Goal: Task Accomplishment & Management: Manage account settings

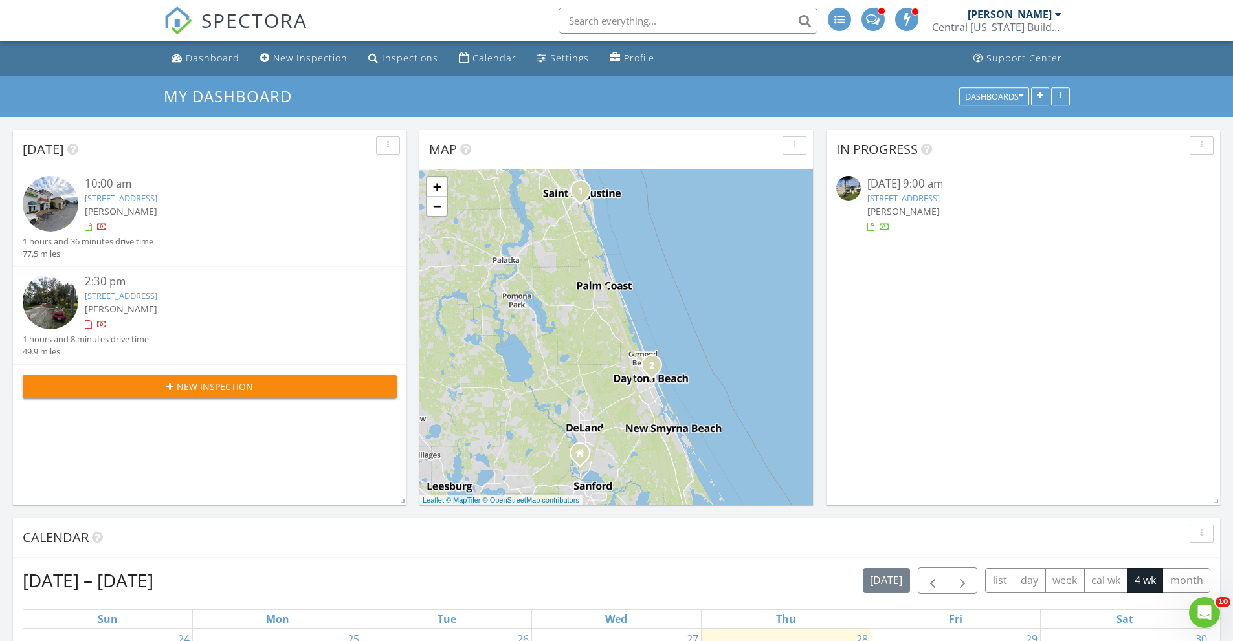
click at [895, 199] on link "4770 Cypress Forest Ln, St. Cloud, FL 34772" at bounding box center [903, 198] width 72 height 12
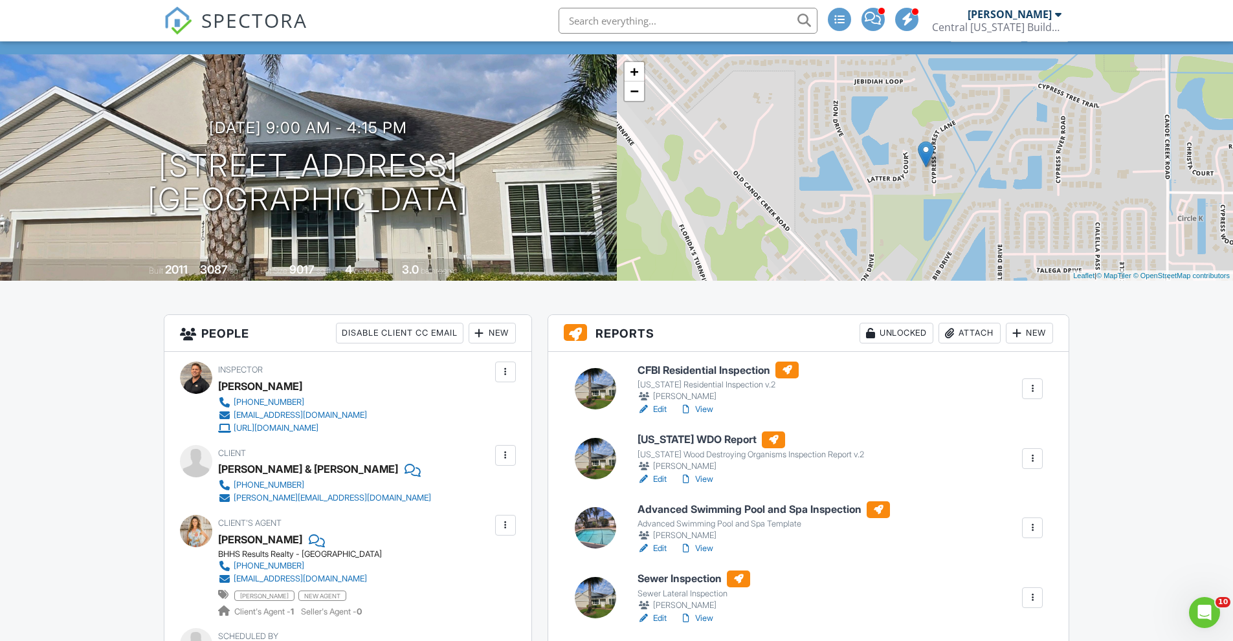
scroll to position [129, 0]
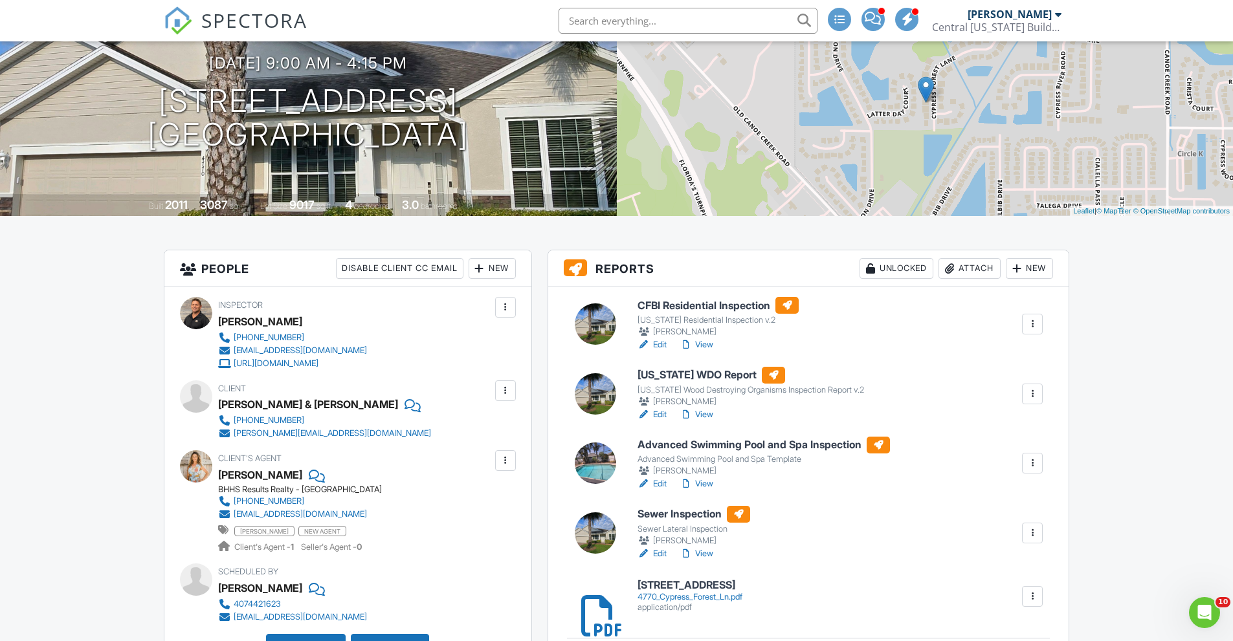
click at [659, 345] on link "Edit" at bounding box center [651, 344] width 29 height 13
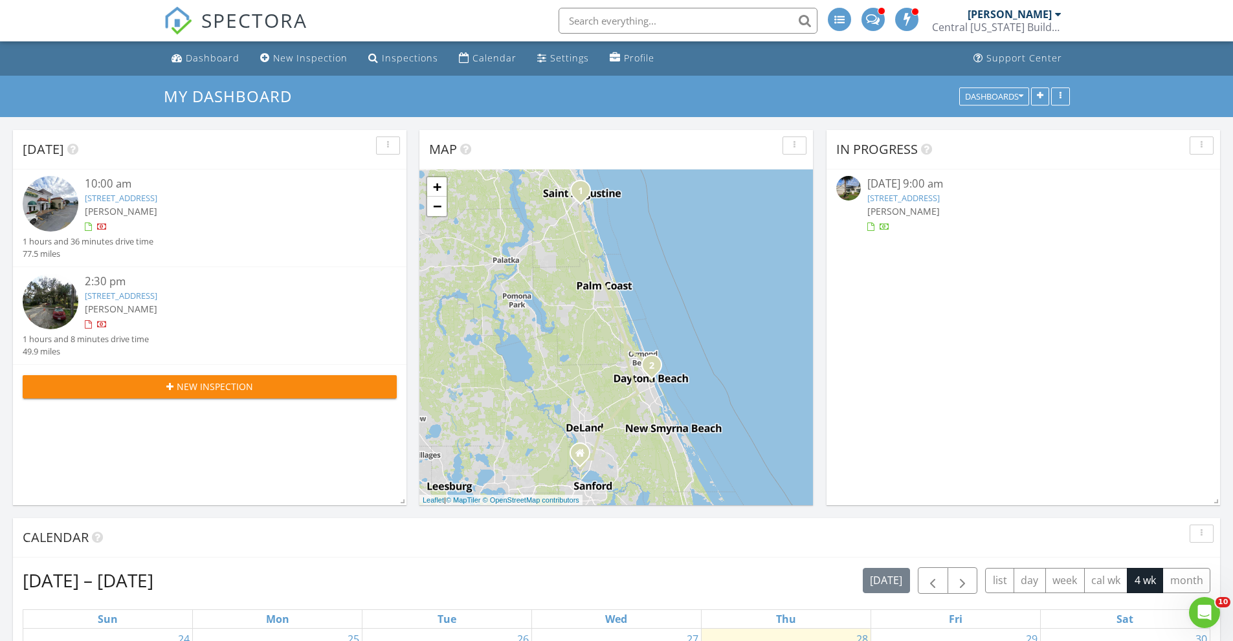
click at [881, 197] on link "[STREET_ADDRESS]" at bounding box center [903, 198] width 72 height 12
click at [919, 197] on link "[STREET_ADDRESS]" at bounding box center [903, 198] width 72 height 12
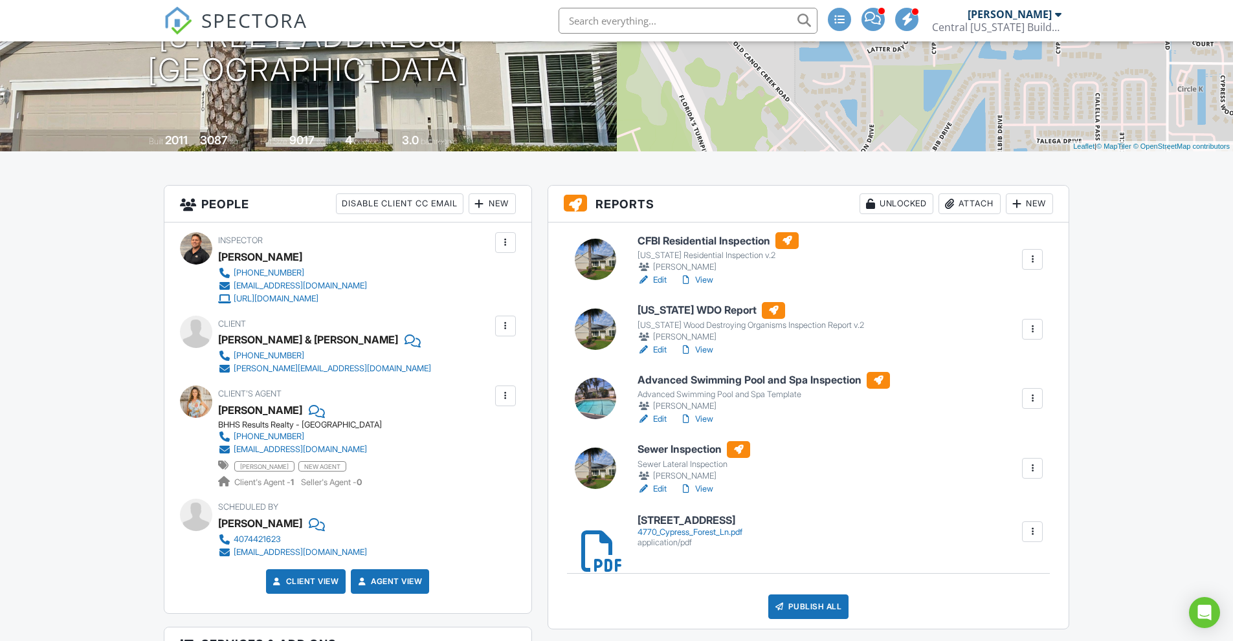
click at [660, 419] on link "Edit" at bounding box center [651, 419] width 29 height 13
